Goal: Transaction & Acquisition: Purchase product/service

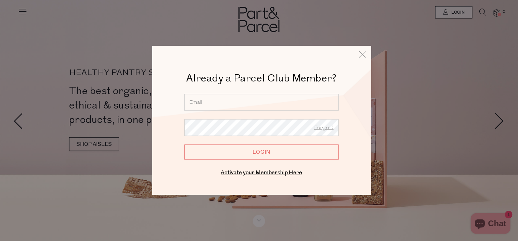
drag, startPoint x: 0, startPoint y: 0, endPoint x: 200, endPoint y: 105, distance: 226.2
click at [200, 105] on input "email" at bounding box center [261, 102] width 154 height 17
type input "[EMAIL_ADDRESS][DOMAIN_NAME]"
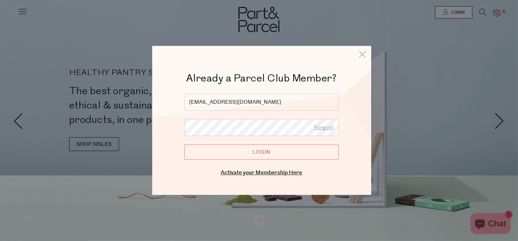
click at [184, 145] on input "Login" at bounding box center [261, 152] width 154 height 15
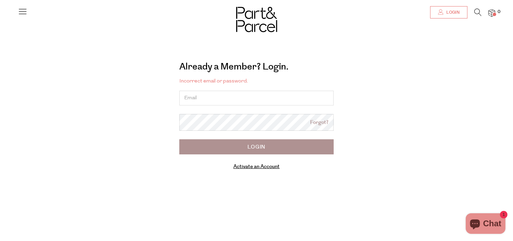
drag, startPoint x: 0, startPoint y: 0, endPoint x: 451, endPoint y: 18, distance: 451.1
click at [451, 18] on link "Login" at bounding box center [448, 12] width 37 height 12
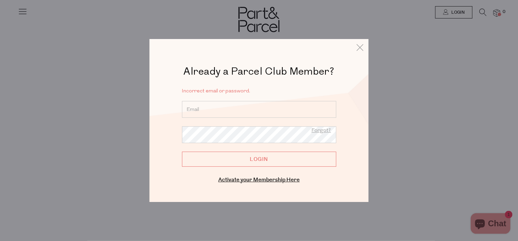
click at [210, 111] on input "email" at bounding box center [259, 109] width 154 height 17
type input "[EMAIL_ADDRESS][DOMAIN_NAME]"
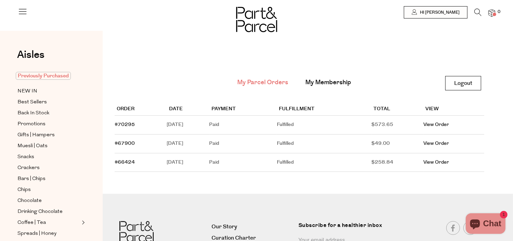
click at [41, 78] on span "Previously Purchased" at bounding box center [43, 76] width 55 height 8
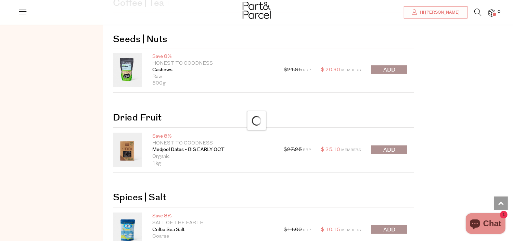
scroll to position [480, 0]
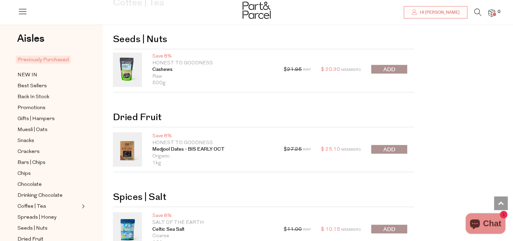
click at [388, 147] on span "submit" at bounding box center [389, 150] width 12 height 8
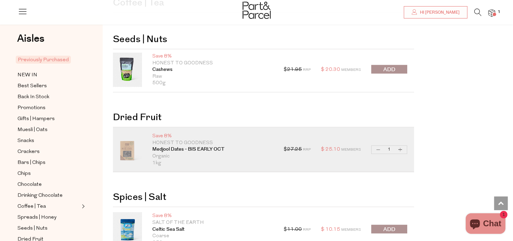
click at [402, 149] on button "Increase Medjool Dates - BIS EARLY OCT" at bounding box center [400, 150] width 8 height 8
type input "2"
click at [377, 146] on button "Decrease Medjool Dates - BIS EARLY OCT" at bounding box center [378, 150] width 8 height 8
type input "1"
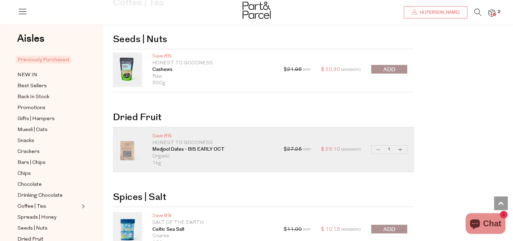
type input "1"
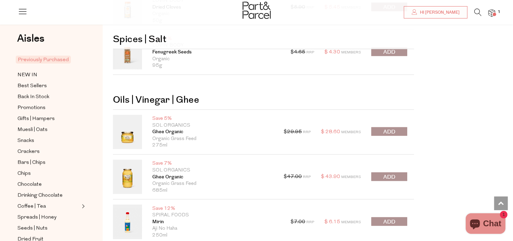
scroll to position [1019, 0]
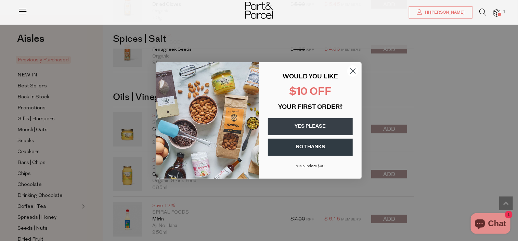
click at [313, 129] on button "YES PLEASE" at bounding box center [310, 126] width 85 height 17
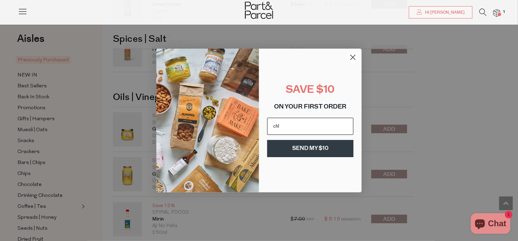
type input "[EMAIL_ADDRESS][DOMAIN_NAME]"
click at [304, 149] on button "SEND MY $10" at bounding box center [310, 148] width 86 height 17
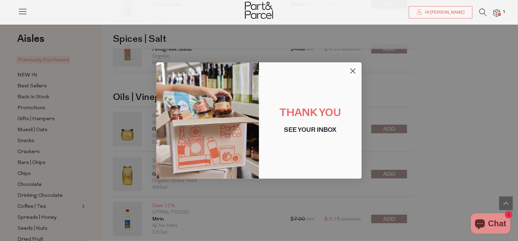
click at [352, 74] on circle "Close dialog" at bounding box center [352, 70] width 11 height 11
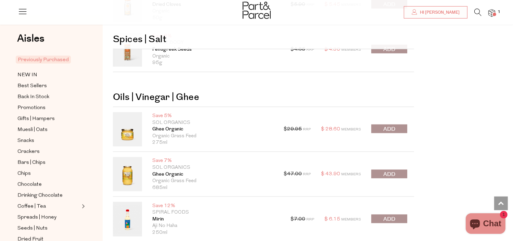
click at [383, 170] on span "submit" at bounding box center [389, 174] width 12 height 8
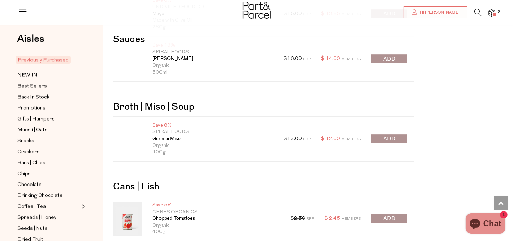
scroll to position [1536, 0]
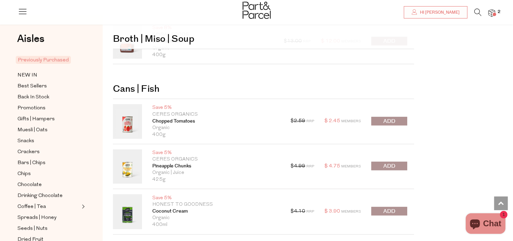
click at [388, 117] on span "submit" at bounding box center [389, 121] width 12 height 8
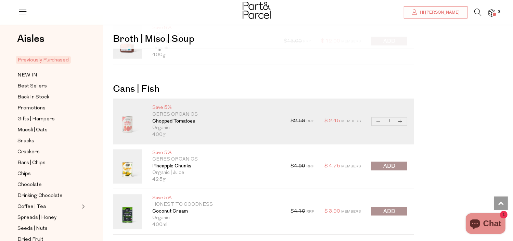
click at [400, 119] on button "Increase Chopped Tomatoes" at bounding box center [400, 121] width 8 height 8
type input "2"
click at [400, 119] on button "Increase Chopped Tomatoes" at bounding box center [400, 121] width 8 height 8
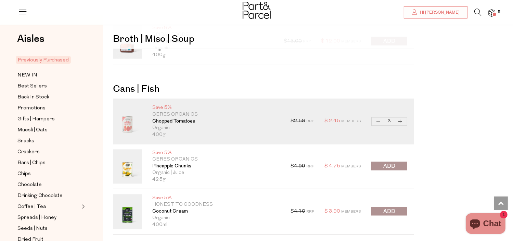
type input "4"
click at [400, 119] on button "Increase Chopped Tomatoes" at bounding box center [400, 121] width 8 height 8
type input "5"
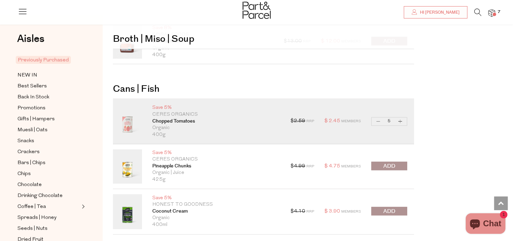
click at [400, 119] on button "Increase Chopped Tomatoes" at bounding box center [400, 121] width 8 height 8
type input "6"
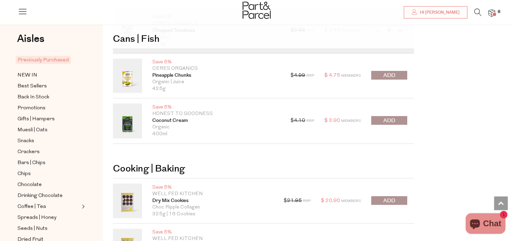
click at [395, 117] on span "submit" at bounding box center [389, 121] width 12 height 8
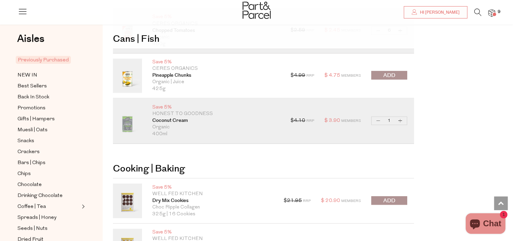
click at [401, 117] on button "Increase Coconut Cream" at bounding box center [400, 121] width 8 height 8
type input "2"
click at [401, 117] on button "Increase Coconut Cream" at bounding box center [400, 121] width 8 height 8
type input "3"
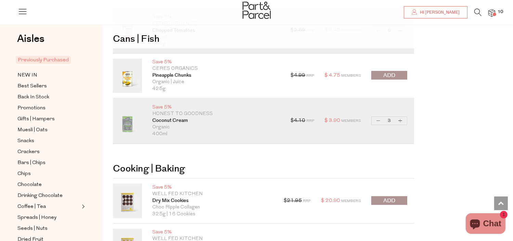
type input "3"
click at [401, 117] on button "Increase Coconut Cream" at bounding box center [400, 121] width 8 height 8
type input "4"
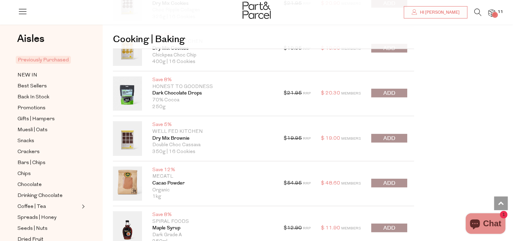
scroll to position [1837, 0]
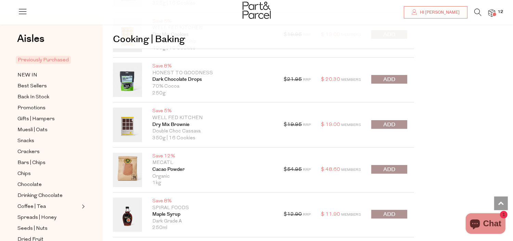
click at [397, 165] on button "submit" at bounding box center [389, 169] width 36 height 9
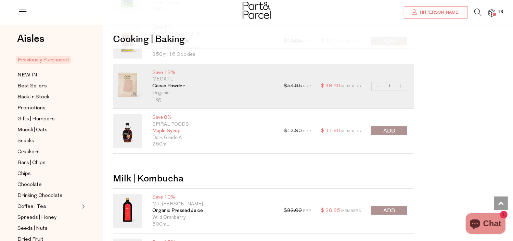
scroll to position [1933, 0]
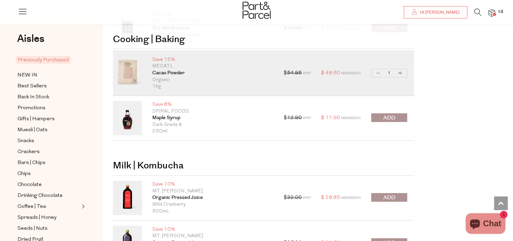
click at [387, 116] on span "submit" at bounding box center [389, 118] width 12 height 8
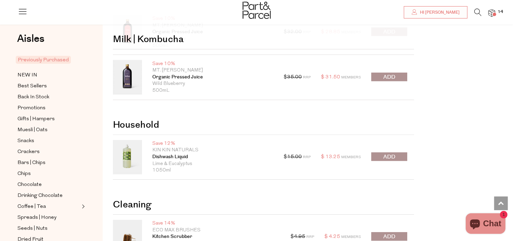
scroll to position [2099, 0]
click at [390, 155] on span "submit" at bounding box center [389, 157] width 12 height 8
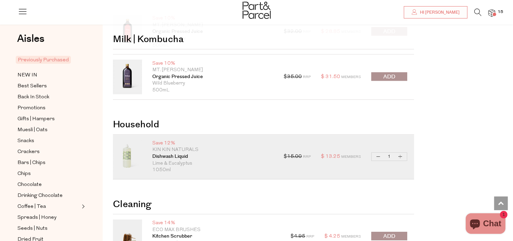
click at [400, 154] on button "Increase Dishwash Liquid" at bounding box center [400, 157] width 8 height 8
type input "2"
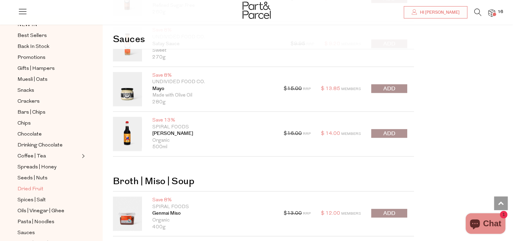
scroll to position [69, 0]
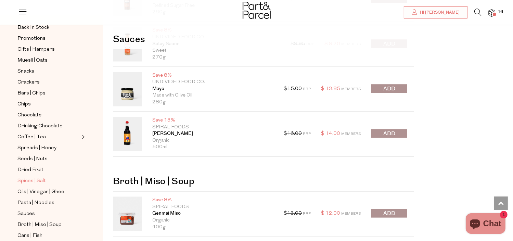
click at [32, 179] on span "Spices | Salt" at bounding box center [31, 181] width 28 height 8
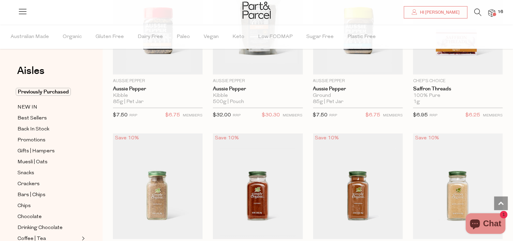
scroll to position [754, 0]
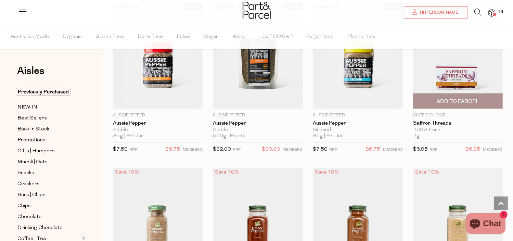
click at [460, 87] on img at bounding box center [458, 56] width 90 height 106
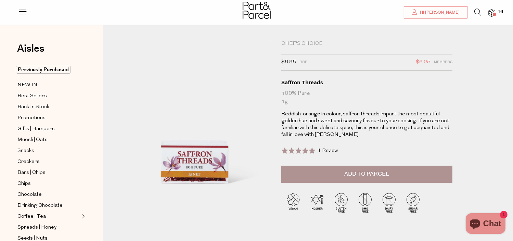
scroll to position [4, 0]
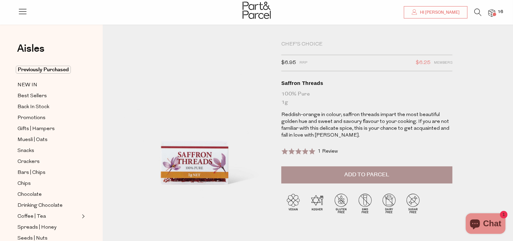
click at [348, 173] on span "Add to Parcel" at bounding box center [366, 175] width 45 height 8
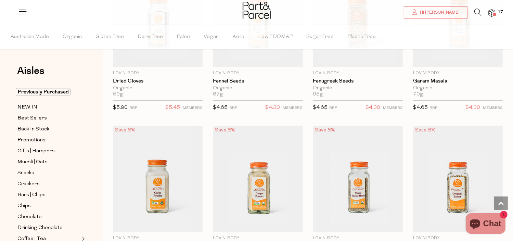
scroll to position [1792, 0]
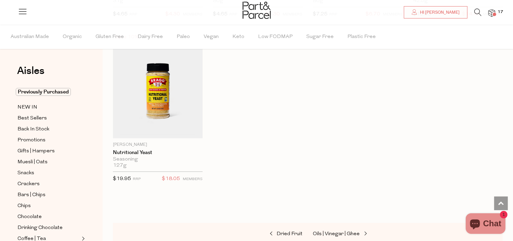
scroll to position [2342, 0]
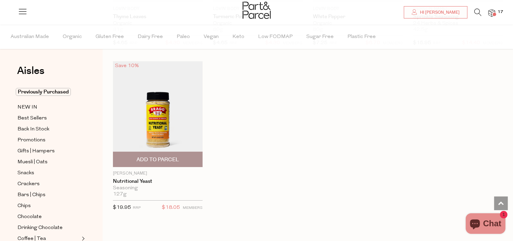
click at [174, 124] on img at bounding box center [158, 114] width 90 height 106
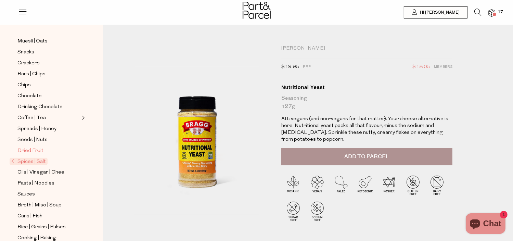
scroll to position [103, 0]
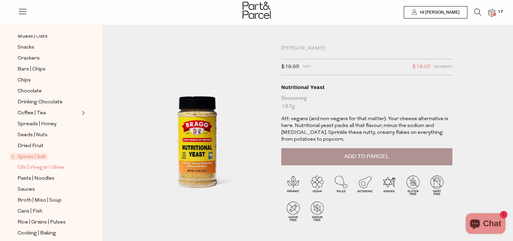
click at [35, 168] on span "Oils | Vinegar | Ghee" at bounding box center [40, 167] width 47 height 8
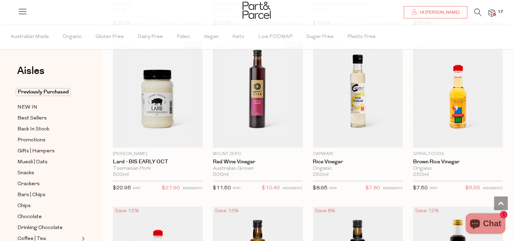
scroll to position [1377, 0]
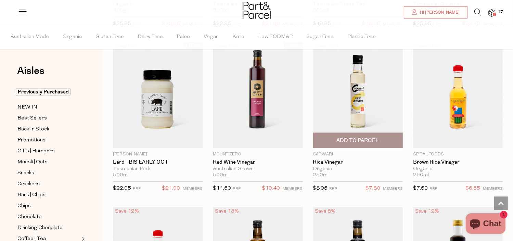
click at [375, 138] on span "Add To Parcel" at bounding box center [357, 140] width 42 height 7
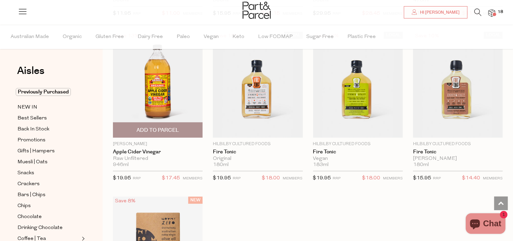
scroll to position [1888, 0]
click at [166, 127] on span "Add To Parcel" at bounding box center [157, 130] width 42 height 7
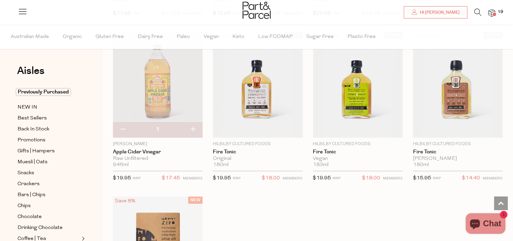
click at [195, 122] on button "button" at bounding box center [192, 129] width 19 height 15
type input "2"
click at [193, 124] on button "button" at bounding box center [192, 129] width 19 height 15
type input "3"
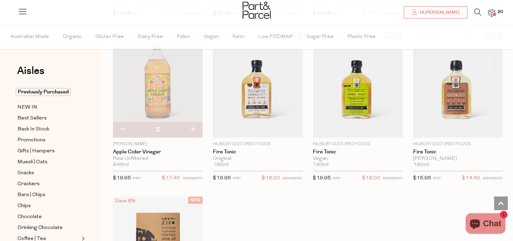
type input "3"
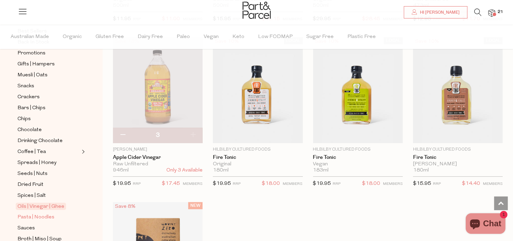
scroll to position [162, 0]
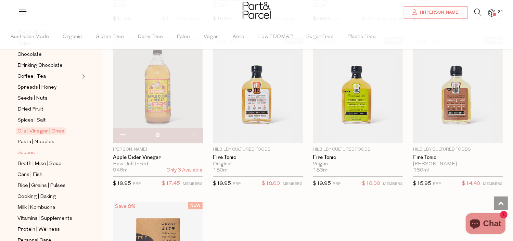
click at [28, 153] on span "Sauces" at bounding box center [25, 153] width 17 height 8
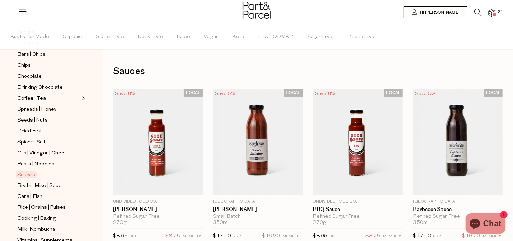
scroll to position [140, 0]
click at [36, 157] on ul "Previously Purchased NEW IN Best Sellers Back In Stock Promotions Gifts | Hampe…" at bounding box center [51, 140] width 73 height 384
click at [38, 154] on span "Oils | Vinegar | Ghee" at bounding box center [40, 154] width 47 height 8
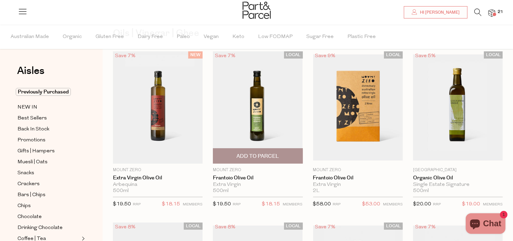
scroll to position [40, 0]
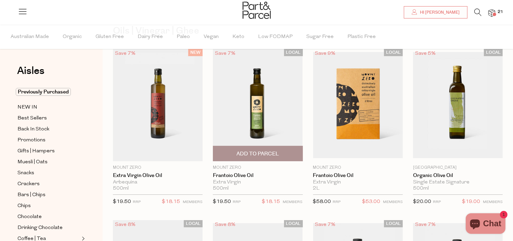
type input "3"
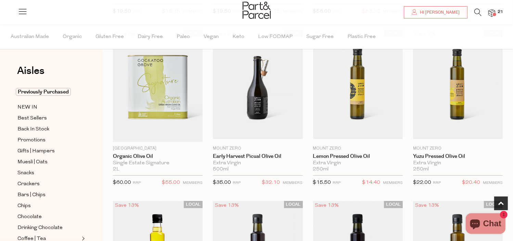
scroll to position [231, 0]
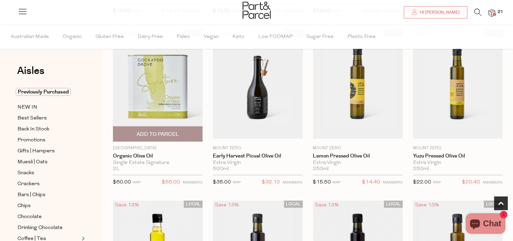
click at [162, 132] on span "Add To Parcel" at bounding box center [157, 134] width 42 height 7
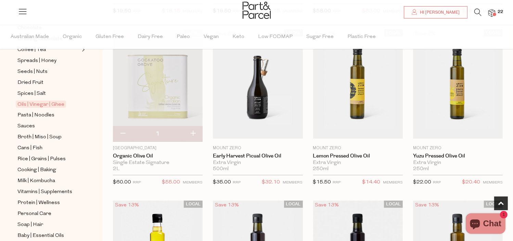
scroll to position [188, 0]
click at [31, 122] on span "Sauces" at bounding box center [25, 126] width 17 height 8
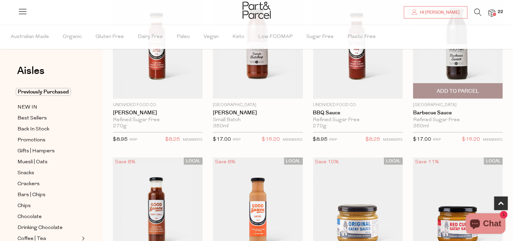
scroll to position [83, 0]
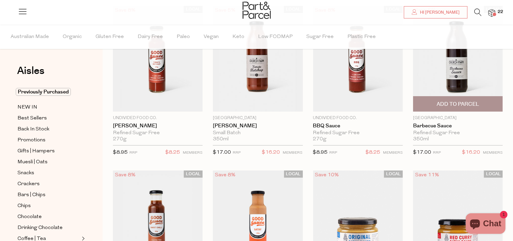
click at [459, 96] on span "Add To Parcel" at bounding box center [457, 103] width 85 height 15
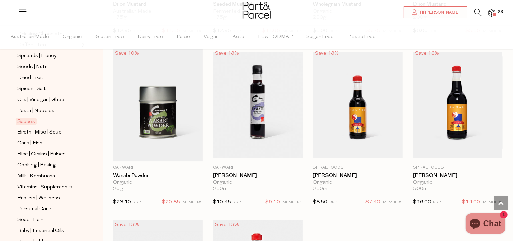
scroll to position [1858, 0]
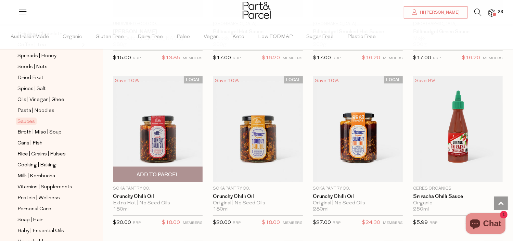
scroll to position [1001, 0]
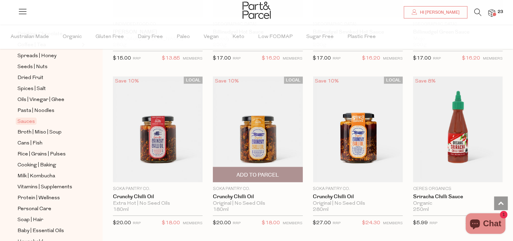
click at [256, 168] on span "Add To Parcel" at bounding box center [257, 174] width 85 height 15
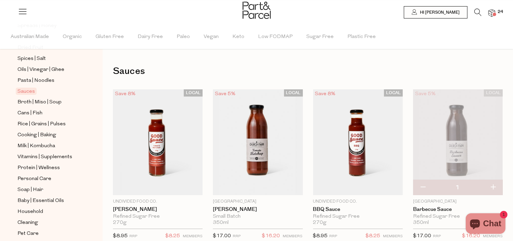
scroll to position [221, 0]
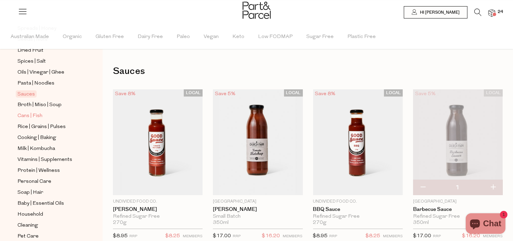
click at [34, 115] on span "Cans | Fish" at bounding box center [29, 116] width 25 height 8
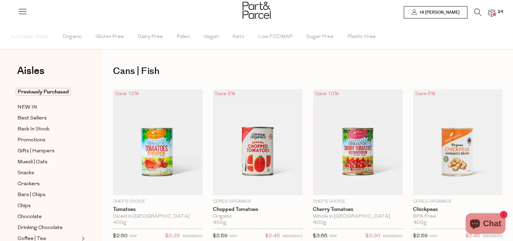
type input "6"
type input "4"
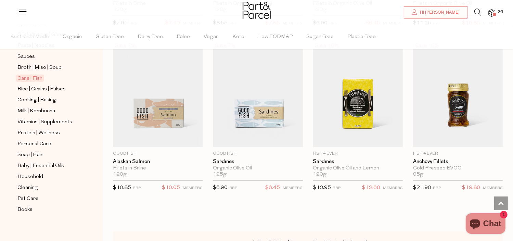
scroll to position [993, 0]
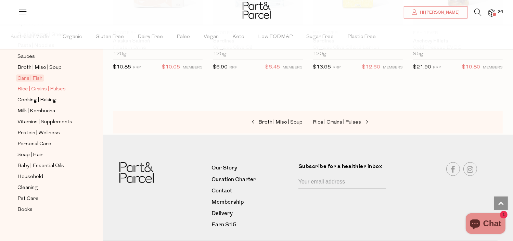
click at [41, 90] on span "Rice | Grains | Pulses" at bounding box center [41, 89] width 48 height 8
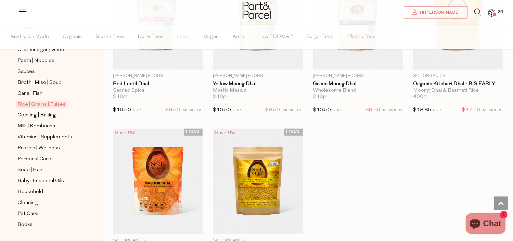
scroll to position [1455, 0]
click at [42, 115] on span "Cooking | Baking" at bounding box center [36, 115] width 39 height 8
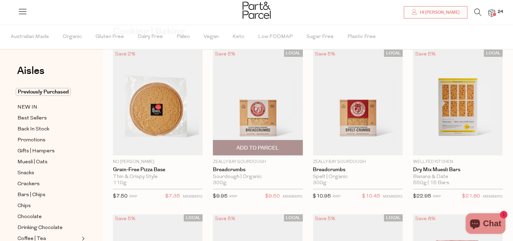
scroll to position [42, 0]
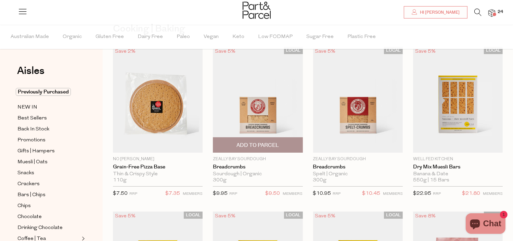
click at [265, 144] on span "Add To Parcel" at bounding box center [257, 145] width 42 height 7
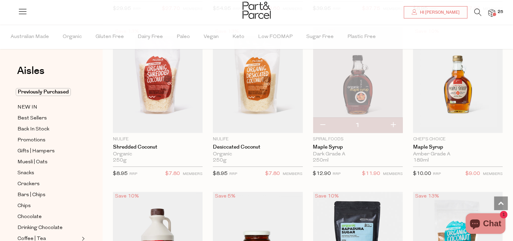
scroll to position [1386, 0]
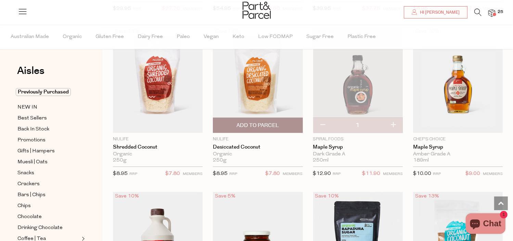
click at [249, 122] on span "Add To Parcel" at bounding box center [257, 125] width 42 height 7
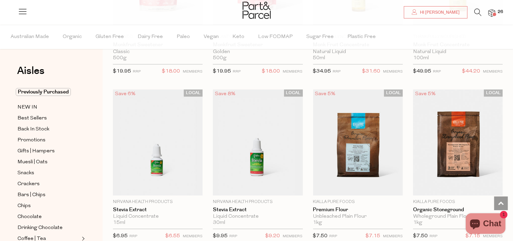
scroll to position [1847, 0]
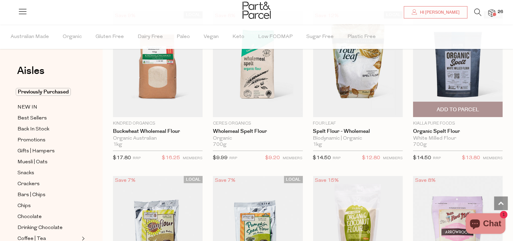
scroll to position [2522, 0]
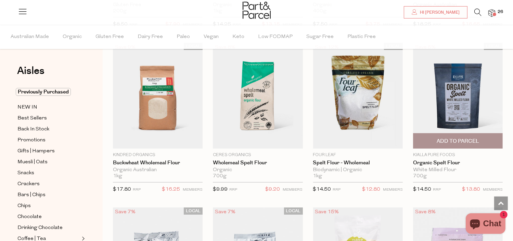
click at [457, 137] on span "Add To Parcel" at bounding box center [457, 140] width 42 height 7
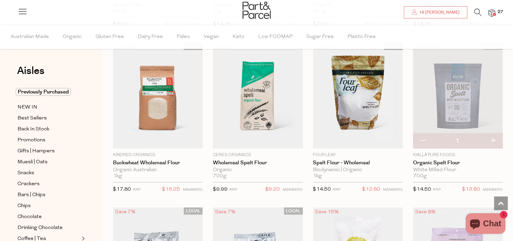
click at [494, 135] on button "button" at bounding box center [492, 140] width 19 height 15
type input "2"
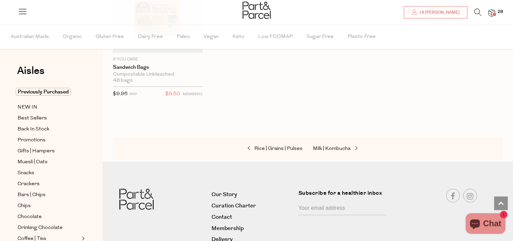
scroll to position [157, 0]
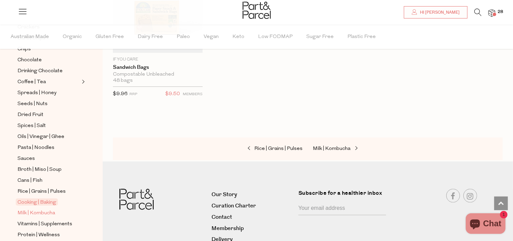
click at [37, 213] on span "Milk | Kombucha" at bounding box center [36, 213] width 38 height 8
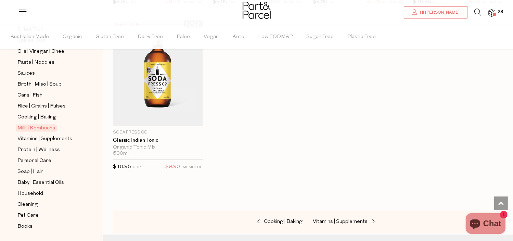
scroll to position [259, 0]
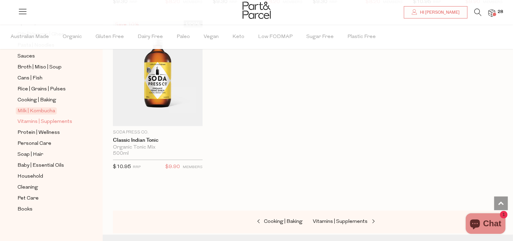
click at [44, 123] on span "Vitamins | Supplements" at bounding box center [44, 122] width 55 height 8
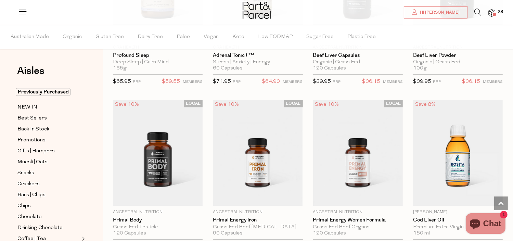
scroll to position [1835, 0]
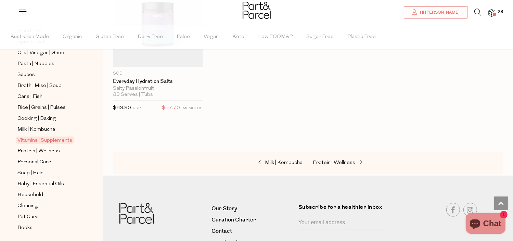
scroll to position [241, 0]
click at [34, 147] on span "Protein | Wellness" at bounding box center [38, 151] width 42 height 8
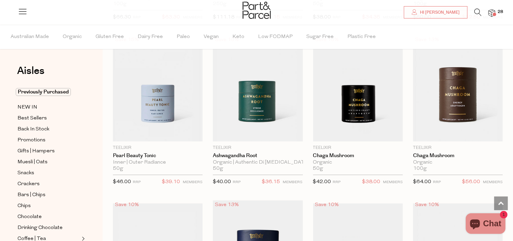
scroll to position [1713, 0]
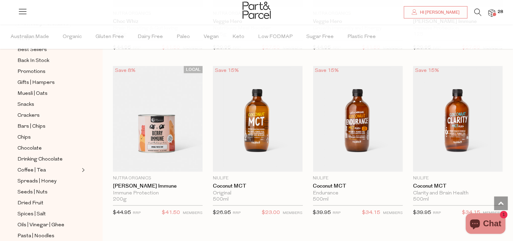
scroll to position [3484, 0]
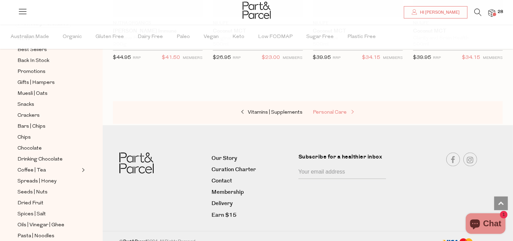
click at [327, 110] on span "Personal Care" at bounding box center [330, 112] width 34 height 5
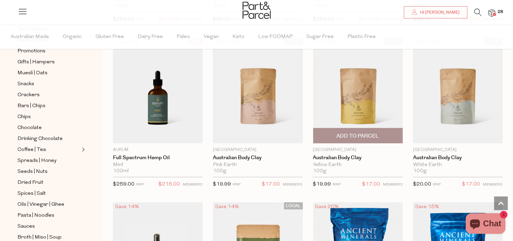
scroll to position [380, 0]
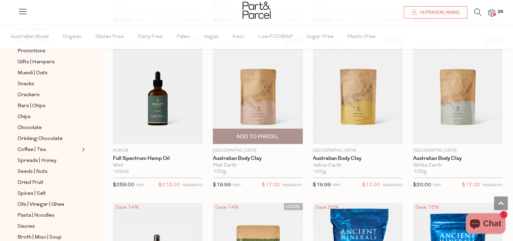
click at [276, 111] on img at bounding box center [258, 91] width 90 height 106
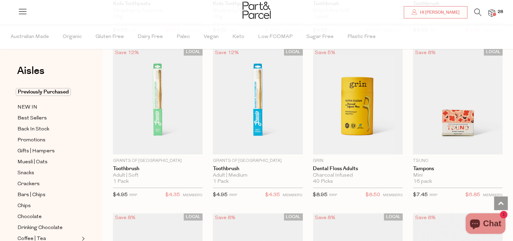
scroll to position [1850, 0]
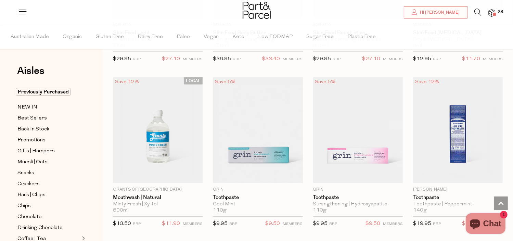
scroll to position [1000, 0]
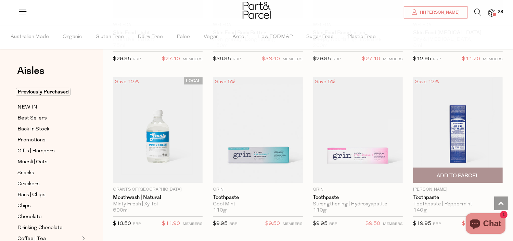
click at [457, 123] on img at bounding box center [458, 130] width 90 height 106
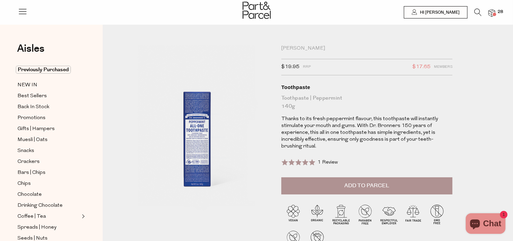
click at [367, 185] on span "Add to Parcel" at bounding box center [366, 186] width 45 height 8
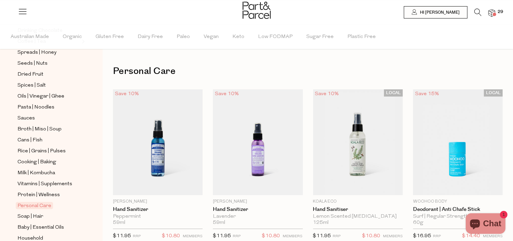
scroll to position [253, 0]
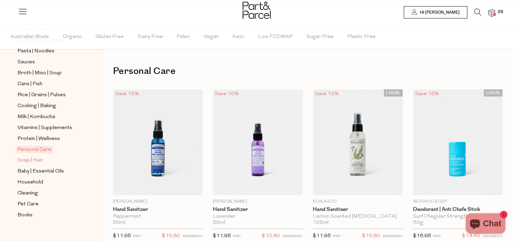
click at [32, 156] on span "Soap | Hair" at bounding box center [30, 160] width 26 height 8
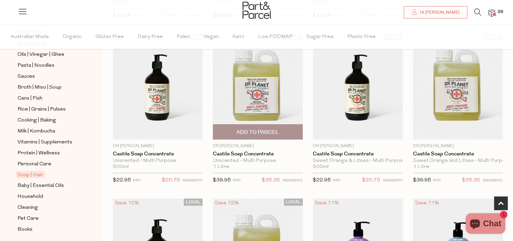
scroll to position [220, 0]
click at [253, 106] on img at bounding box center [258, 87] width 90 height 106
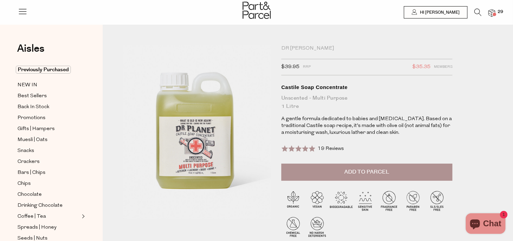
click at [350, 176] on button "Add to Parcel" at bounding box center [366, 171] width 171 height 17
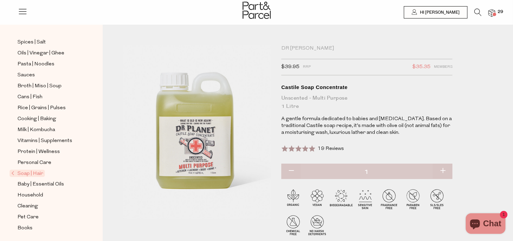
scroll to position [218, 0]
click at [39, 182] on span "Baby | Essential Oils" at bounding box center [40, 184] width 47 height 8
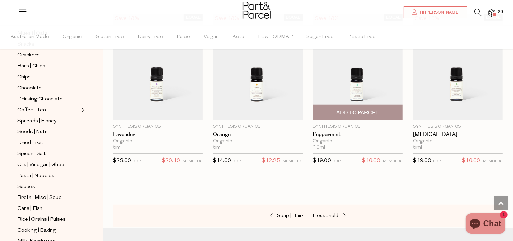
scroll to position [565, 0]
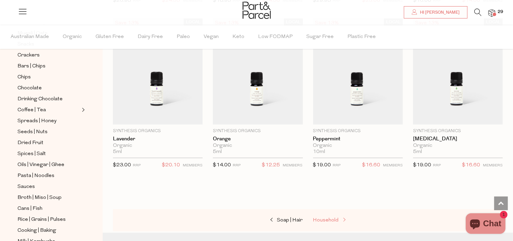
click at [324, 217] on span "Household" at bounding box center [326, 219] width 26 height 5
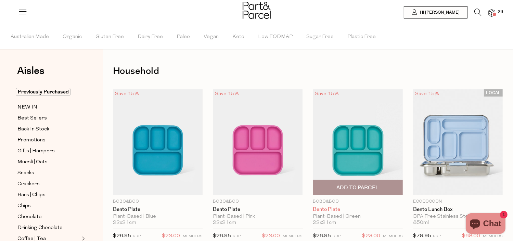
type input "2"
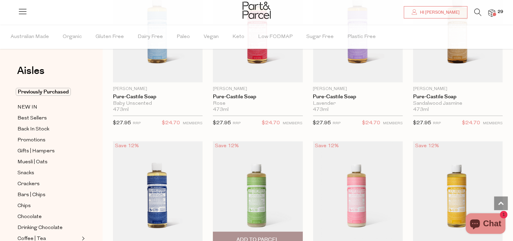
scroll to position [539, 0]
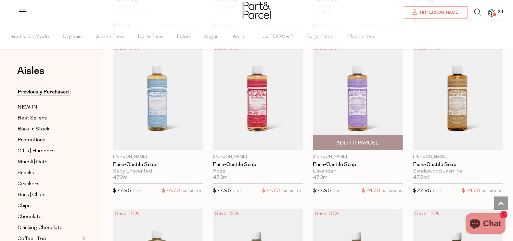
click at [365, 141] on span "Add To Parcel" at bounding box center [357, 142] width 42 height 7
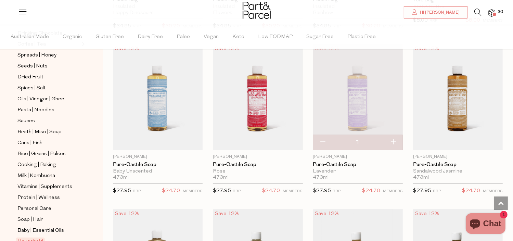
scroll to position [259, 0]
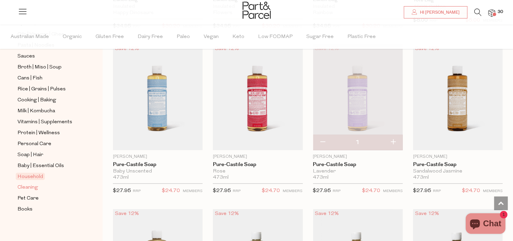
click at [27, 184] on span "Cleaning" at bounding box center [27, 187] width 21 height 8
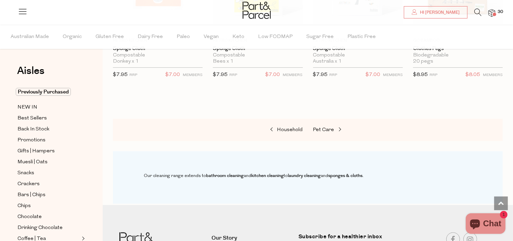
scroll to position [497, 0]
click at [326, 128] on span "Pet Care" at bounding box center [323, 129] width 21 height 5
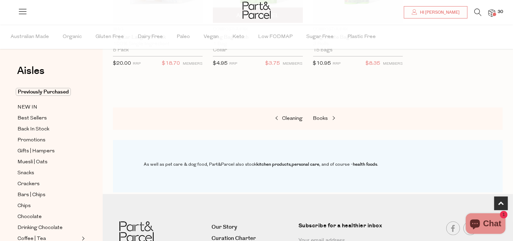
scroll to position [338, 0]
click at [319, 118] on span "Books" at bounding box center [320, 117] width 15 height 5
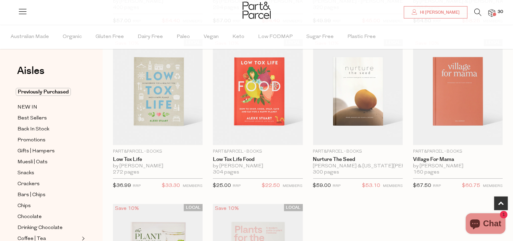
scroll to position [184, 0]
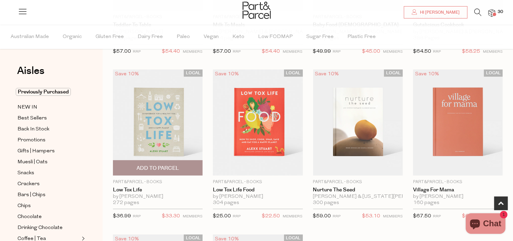
click at [168, 137] on img at bounding box center [158, 122] width 90 height 106
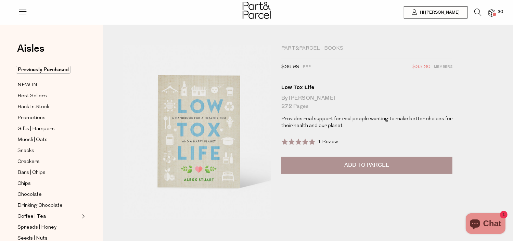
click at [354, 167] on span "Add to Parcel" at bounding box center [366, 165] width 45 height 8
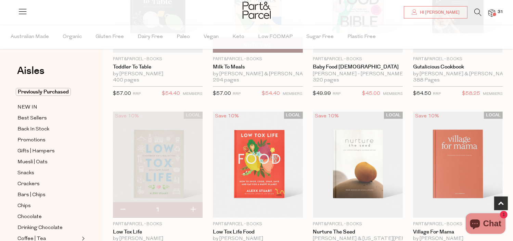
scroll to position [195, 0]
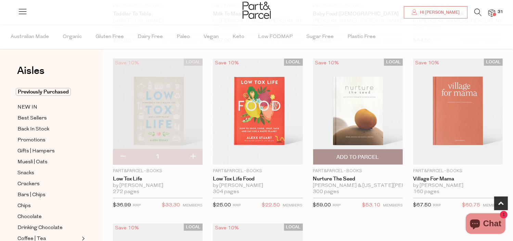
click at [353, 121] on img at bounding box center [358, 111] width 90 height 106
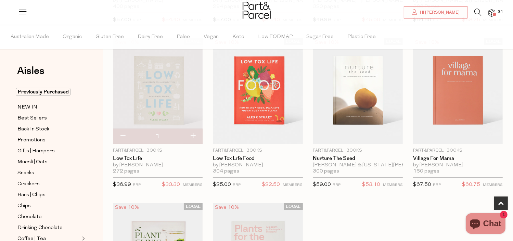
scroll to position [215, 0]
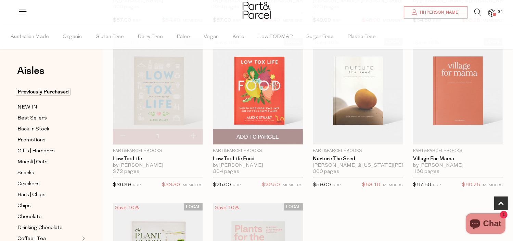
click at [263, 109] on img at bounding box center [258, 91] width 90 height 106
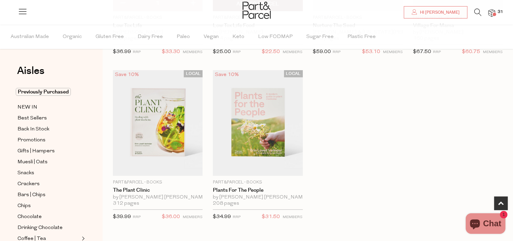
scroll to position [348, 0]
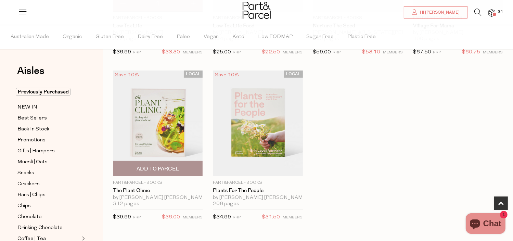
click at [170, 128] on img at bounding box center [158, 123] width 90 height 106
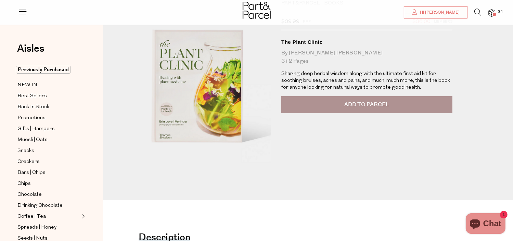
scroll to position [45, 0]
click at [348, 99] on button "Add to Parcel" at bounding box center [366, 104] width 171 height 17
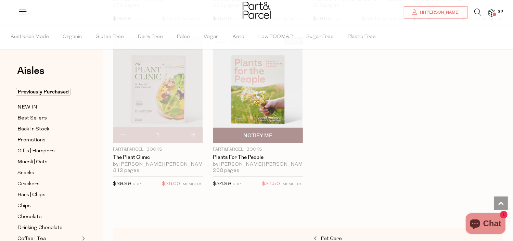
scroll to position [369, 0]
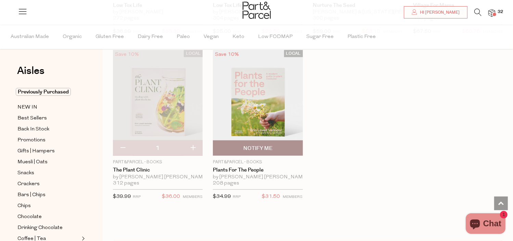
click at [248, 110] on img at bounding box center [258, 103] width 90 height 106
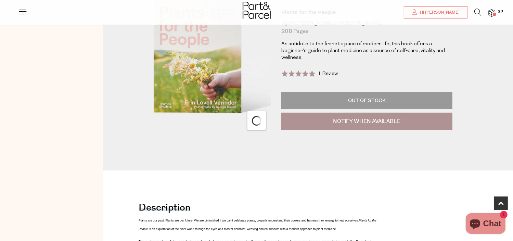
scroll to position [8, 0]
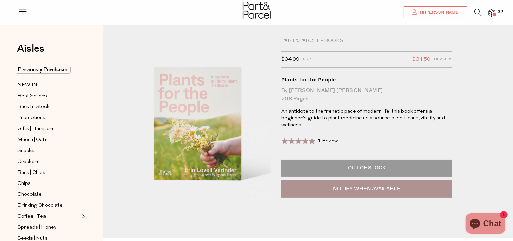
click at [492, 15] on span at bounding box center [493, 14] width 3 height 3
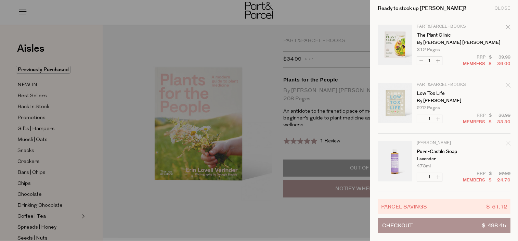
click at [326, 62] on div at bounding box center [259, 120] width 518 height 241
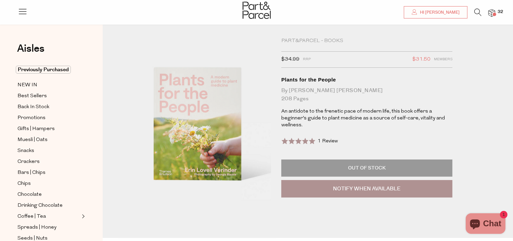
click at [490, 14] on img at bounding box center [491, 13] width 7 height 8
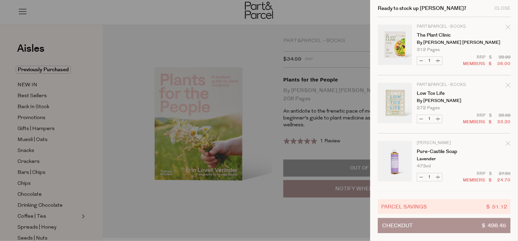
click at [83, 138] on div at bounding box center [259, 120] width 518 height 241
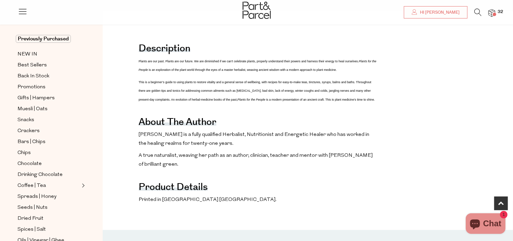
scroll to position [0, 0]
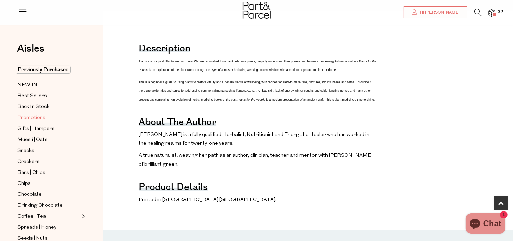
click at [33, 116] on span "Promotions" at bounding box center [31, 118] width 28 height 8
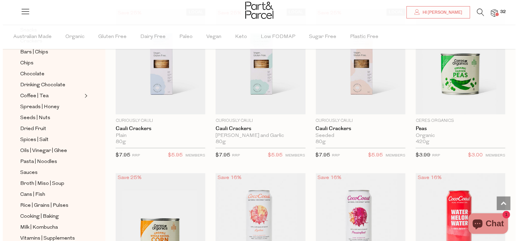
scroll to position [59, 0]
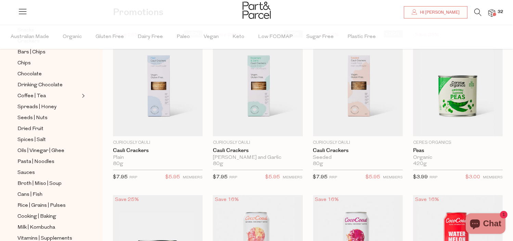
click at [496, 11] on span "32" at bounding box center [500, 12] width 9 height 6
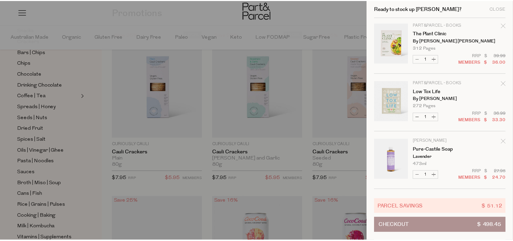
scroll to position [0, 0]
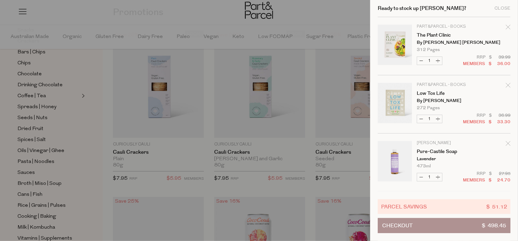
click at [506, 143] on icon "Remove Pure-Castile Soap" at bounding box center [507, 143] width 4 height 4
click at [501, 9] on div "Close" at bounding box center [502, 8] width 16 height 4
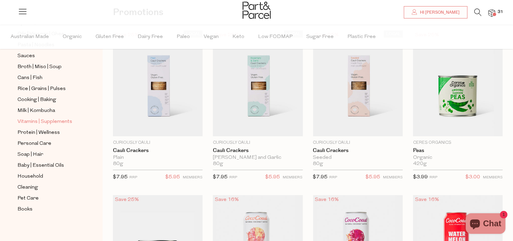
scroll to position [259, 0]
click at [34, 151] on span "Soap | Hair" at bounding box center [30, 155] width 26 height 8
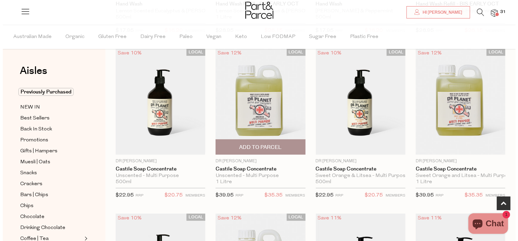
scroll to position [192, 0]
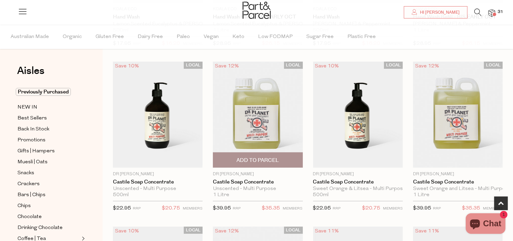
click at [261, 158] on span "Add To Parcel" at bounding box center [257, 160] width 42 height 7
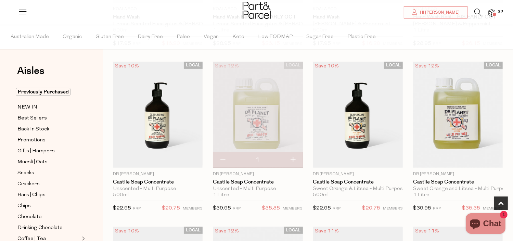
click at [497, 12] on span "32" at bounding box center [500, 12] width 9 height 6
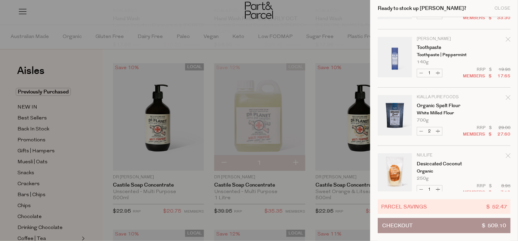
scroll to position [172, 0]
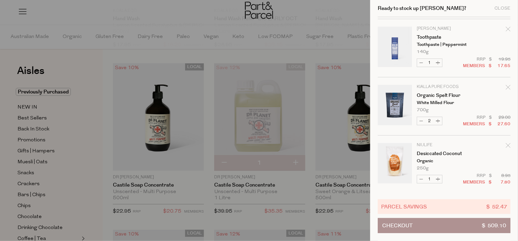
click at [507, 30] on icon "Remove Toothpaste" at bounding box center [507, 29] width 5 height 5
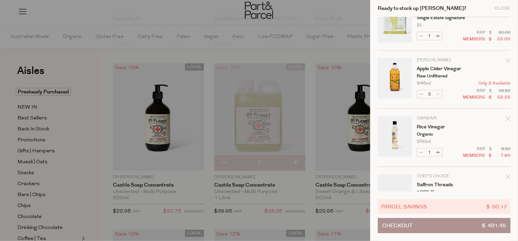
scroll to position [497, 0]
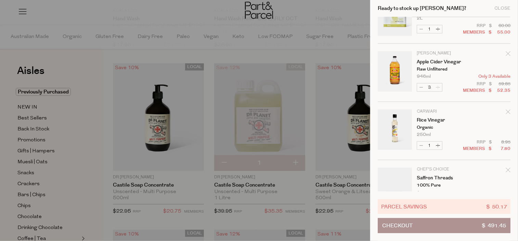
click at [506, 54] on icon "Remove Apple Cider Vinegar" at bounding box center [507, 53] width 4 height 4
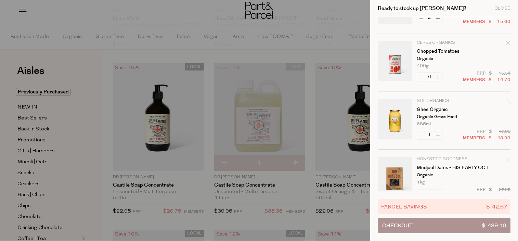
scroll to position [871, 0]
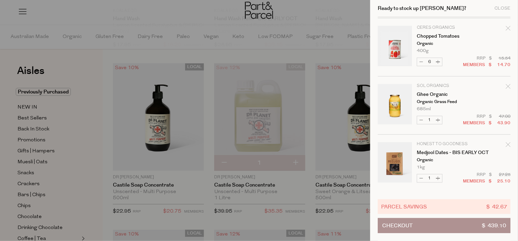
click at [440, 223] on button "Checkout $ 439.10" at bounding box center [444, 225] width 133 height 15
